Goal: Communication & Community: Share content

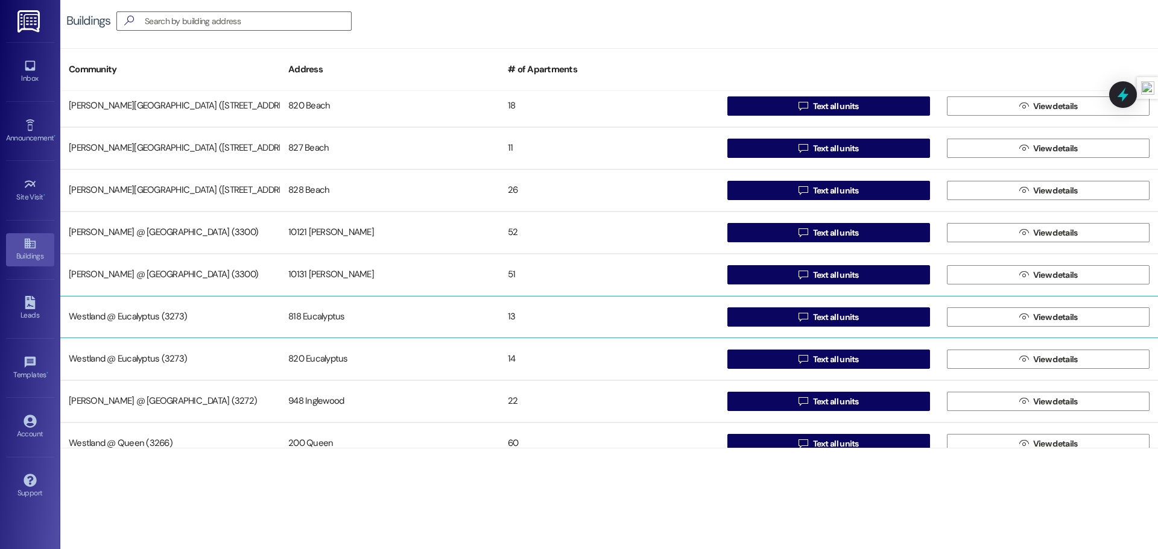
scroll to position [23, 0]
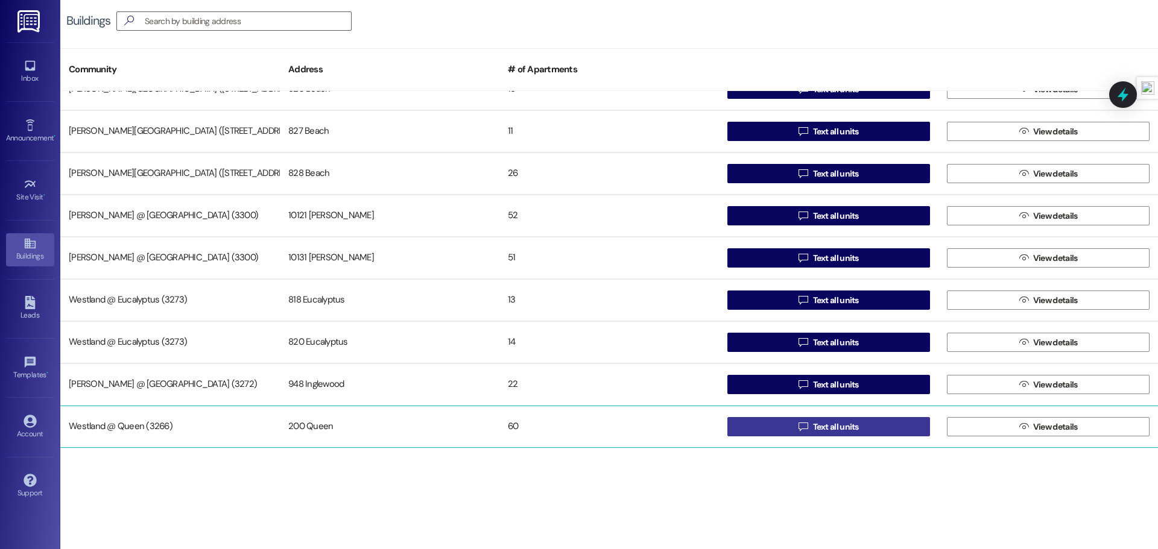
click at [800, 426] on icon "" at bounding box center [803, 427] width 9 height 10
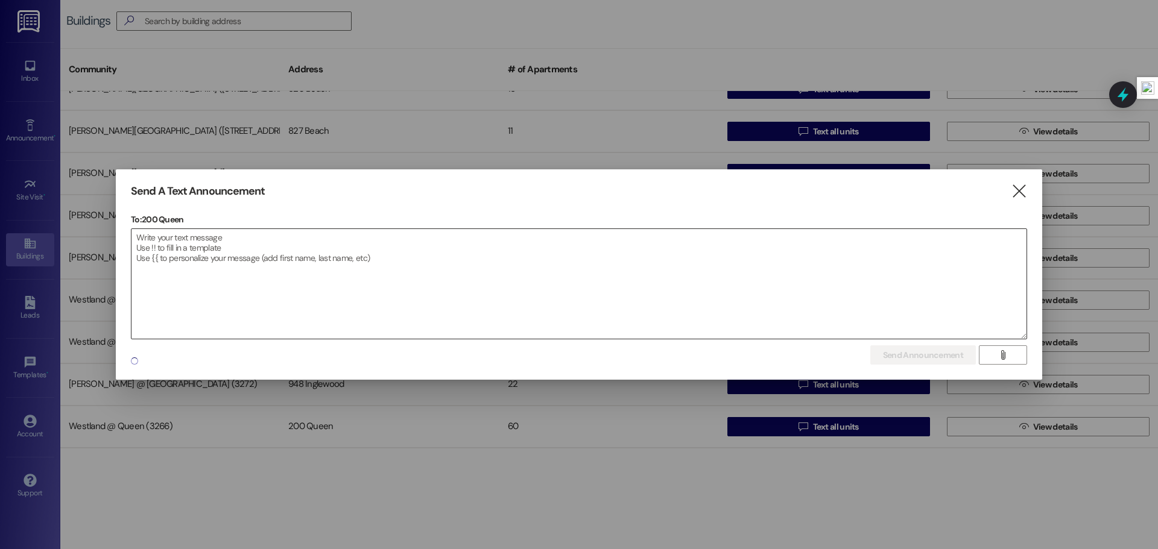
click at [344, 260] on textarea at bounding box center [578, 284] width 895 height 110
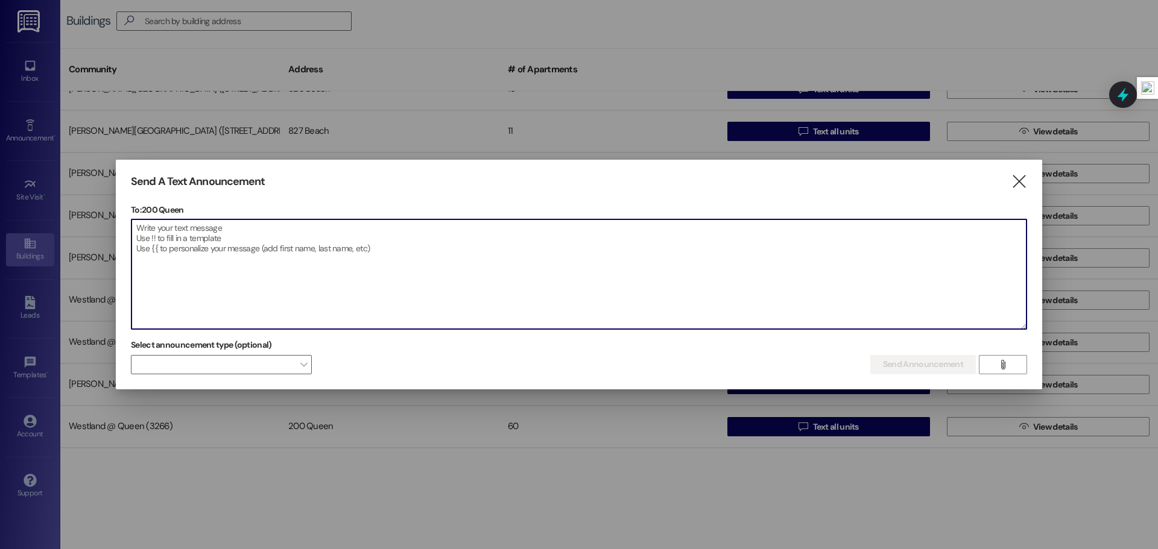
paste textarea "Dear Queen Residents, Please ensure that all trash is properly placed inside th…"
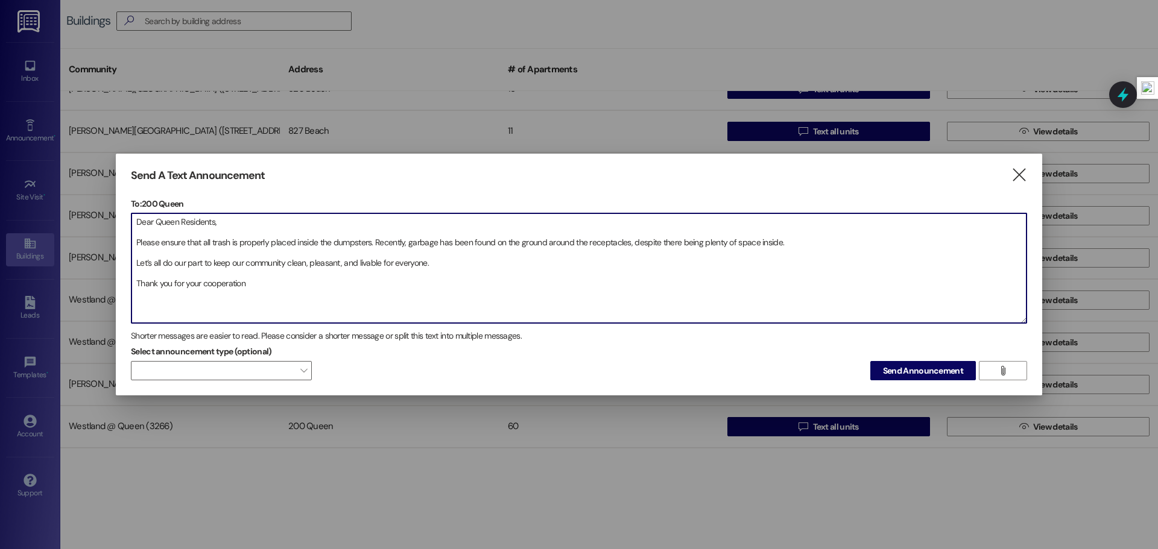
click at [136, 242] on textarea "Dear Queen Residents, Please ensure that all trash is properly placed inside th…" at bounding box center [578, 269] width 895 height 110
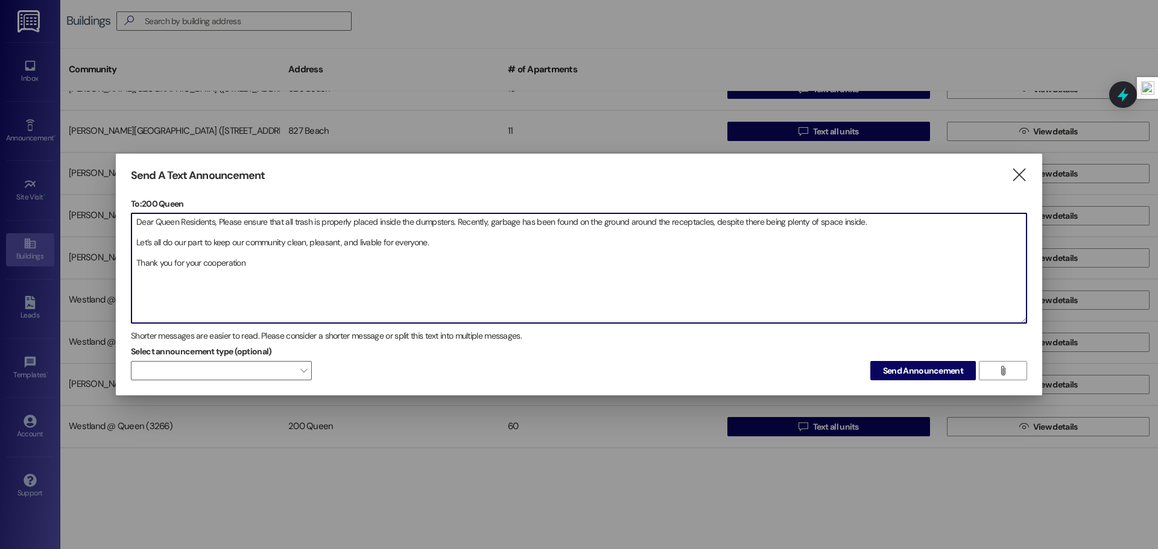
click at [136, 243] on textarea "Dear Queen Residents, Please ensure that all trash is properly placed inside th…" at bounding box center [578, 269] width 895 height 110
click at [137, 253] on textarea "Dear Queen Residents, Please ensure that all trash is properly placed inside th…" at bounding box center [578, 269] width 895 height 110
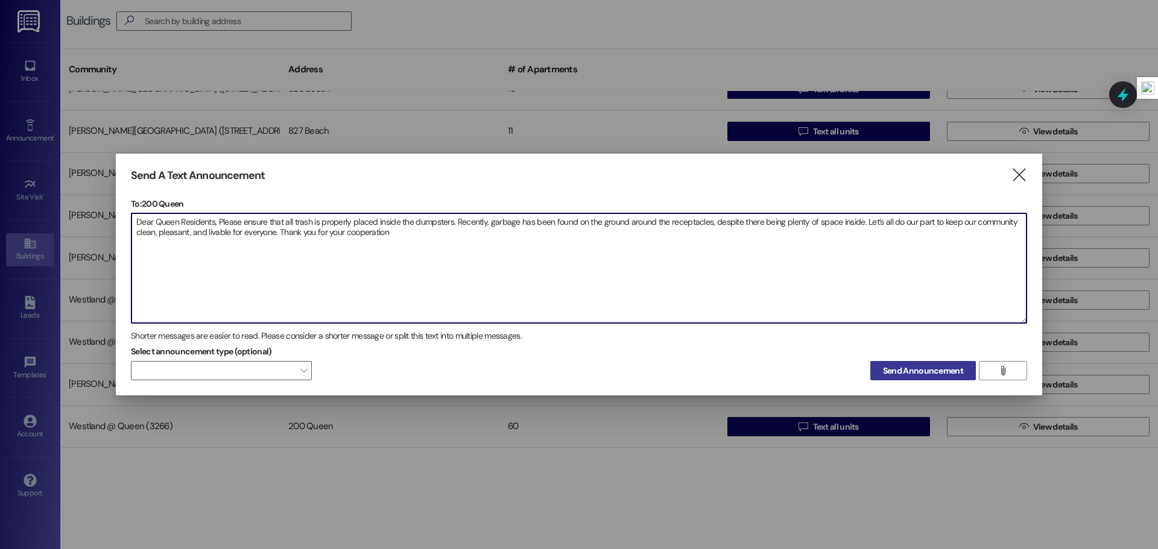
type textarea "Dear Queen Residents, Please ensure that all trash is properly placed inside th…"
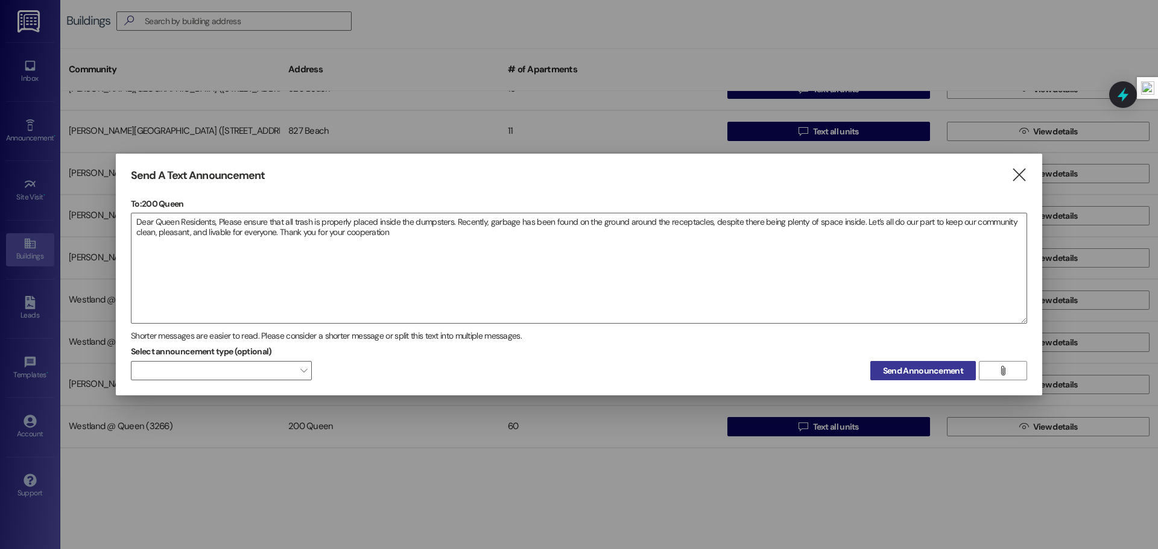
click at [897, 373] on span "Send Announcement" at bounding box center [923, 371] width 80 height 13
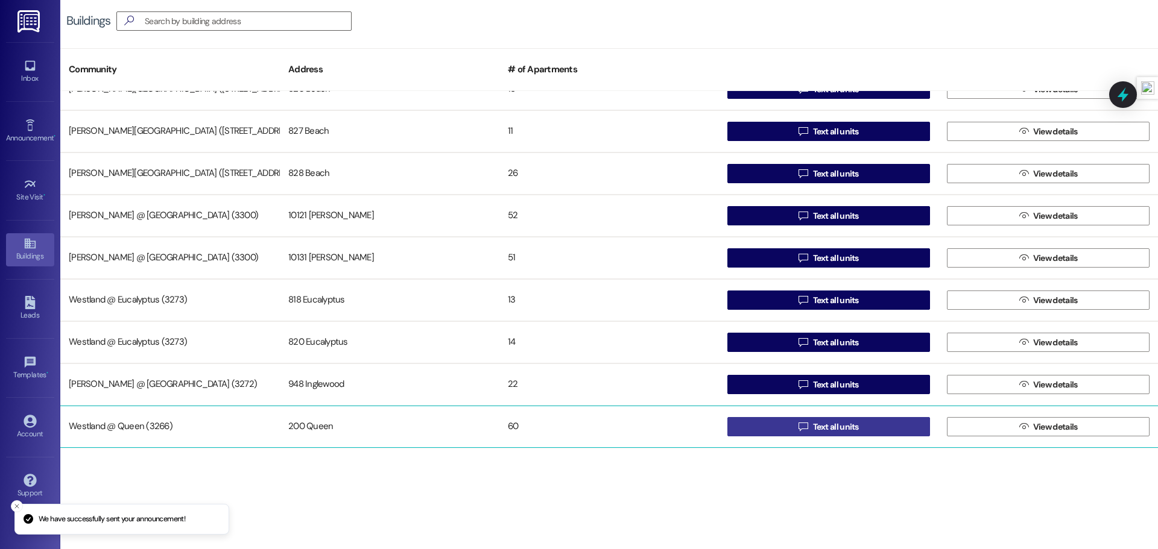
click at [814, 422] on span "Text all units" at bounding box center [836, 427] width 46 height 13
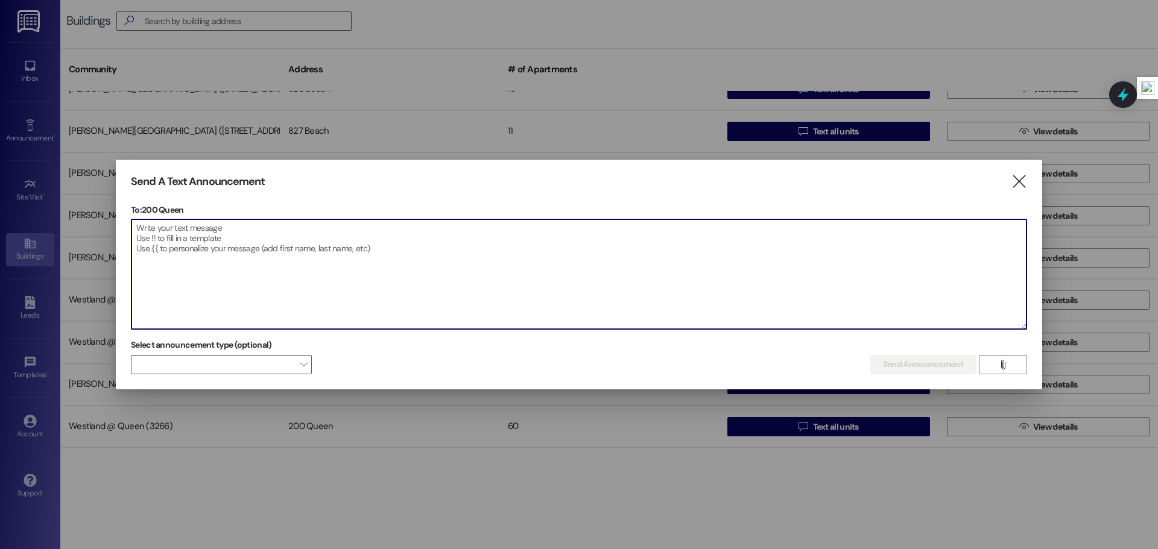
drag, startPoint x: 344, startPoint y: 248, endPoint x: 344, endPoint y: 233, distance: 14.5
click at [344, 240] on textarea at bounding box center [578, 275] width 895 height 110
paste textarea "Estimados residentes de Queen: Por favor, asegúrense de colocar toda la basura …"
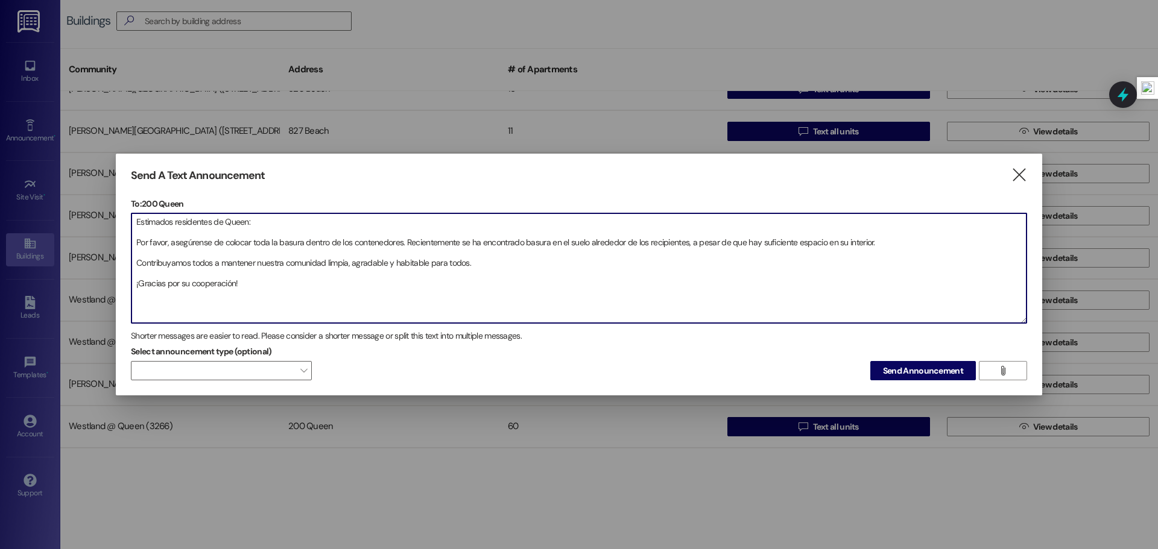
click at [136, 242] on textarea "Estimados residentes de Queen: Por favor, asegúrense de colocar toda la basura …" at bounding box center [578, 269] width 895 height 110
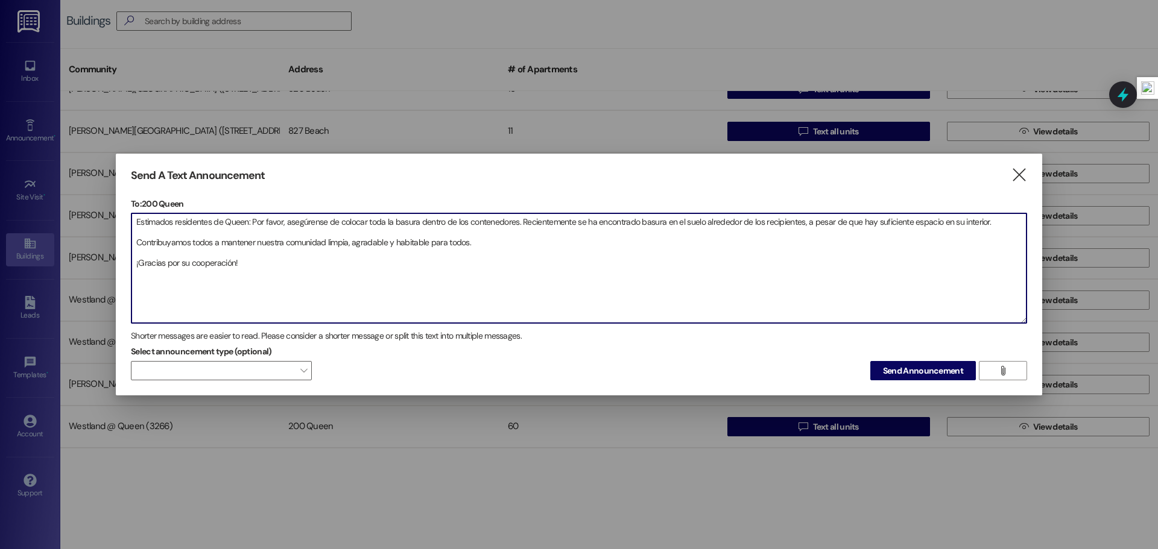
click at [136, 248] on textarea "Estimados residentes de Queen: Por favor, asegúrense de colocar toda la basura …" at bounding box center [578, 269] width 895 height 110
click at [136, 239] on textarea "Estimados residentes de Queen: Por favor, asegúrense de colocar toda la basura …" at bounding box center [578, 269] width 895 height 110
click at [134, 250] on textarea "Estimados residentes de Queen: Por favor, asegúrense de colocar toda la basura …" at bounding box center [578, 269] width 895 height 110
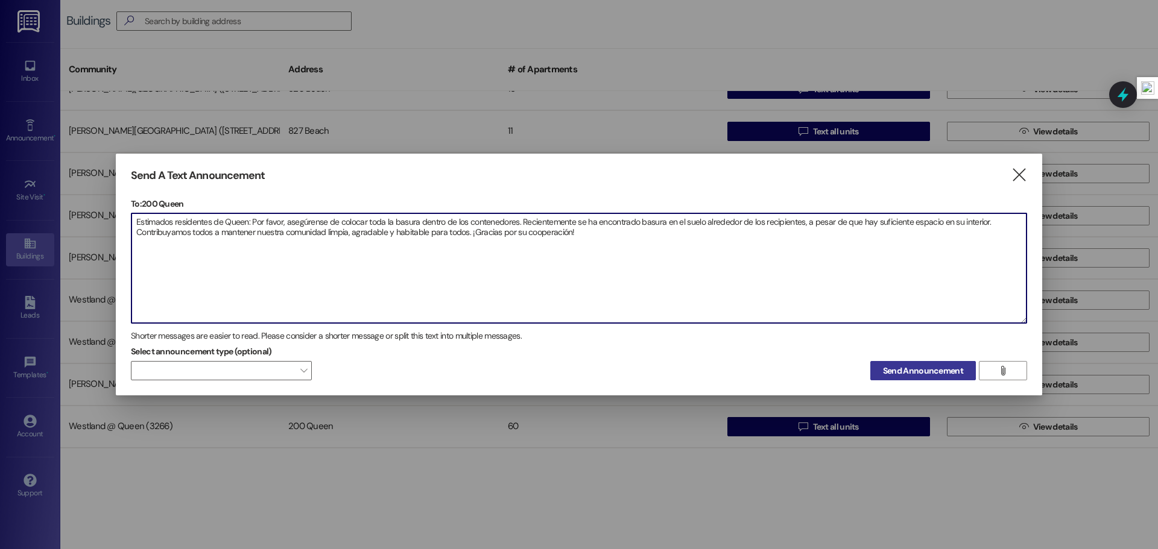
type textarea "Estimados residentes de Queen: Por favor, asegúrense de colocar toda la basura …"
click at [951, 372] on span "Send Announcement" at bounding box center [923, 371] width 80 height 13
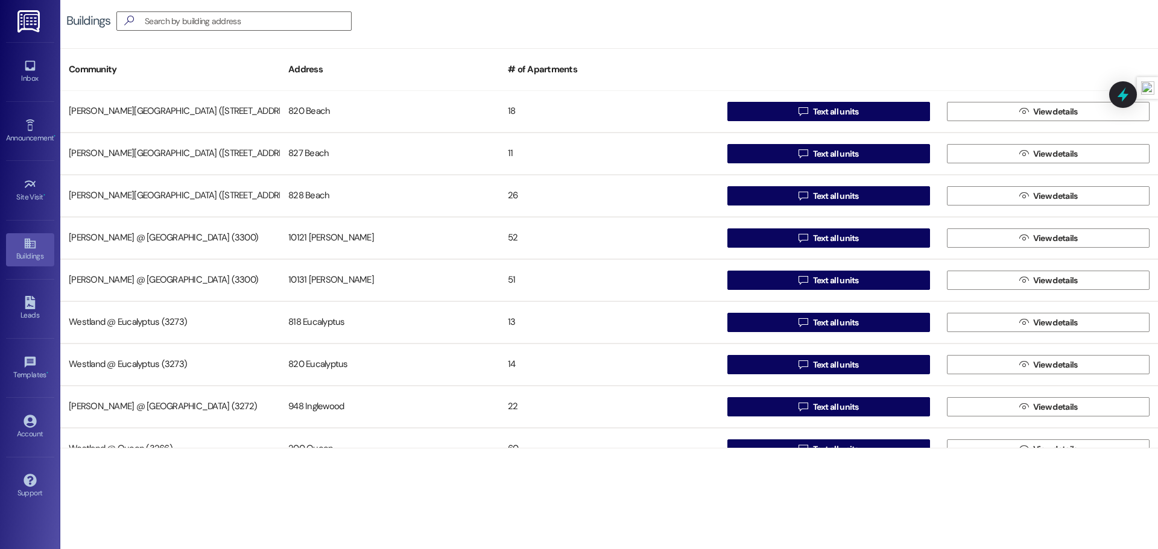
scroll to position [0, 0]
